Goal: Navigation & Orientation: Find specific page/section

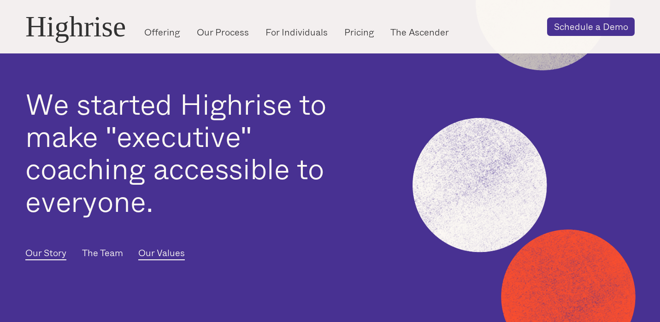
click at [82, 254] on link "The Team" at bounding box center [102, 253] width 41 height 13
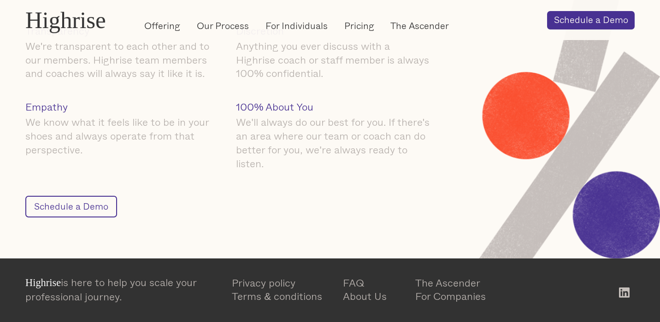
scroll to position [1219, 0]
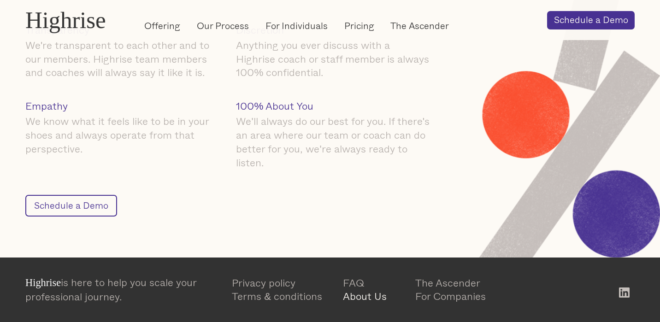
click at [355, 299] on link "About Us" at bounding box center [379, 296] width 72 height 14
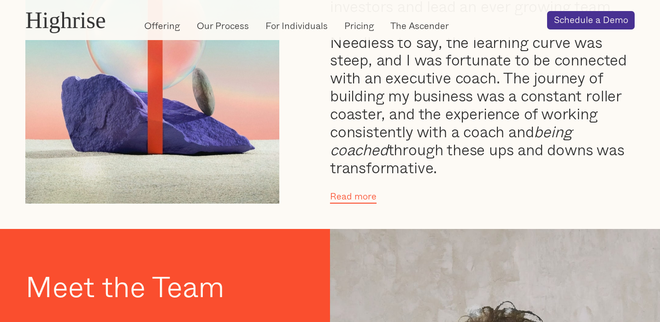
scroll to position [535, 0]
